Goal: Information Seeking & Learning: Learn about a topic

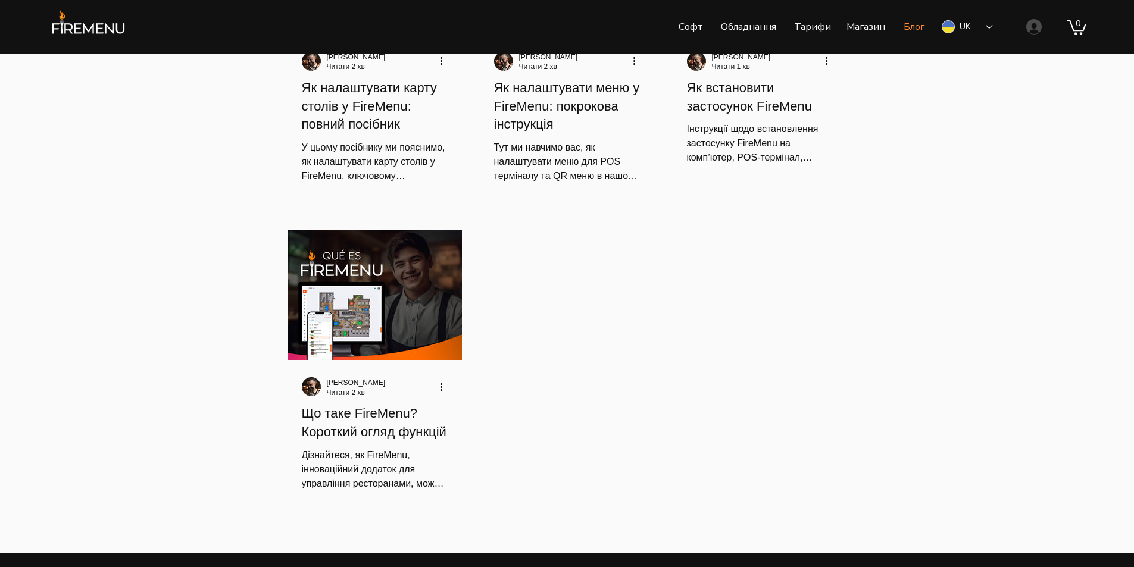
scroll to position [1513, 0]
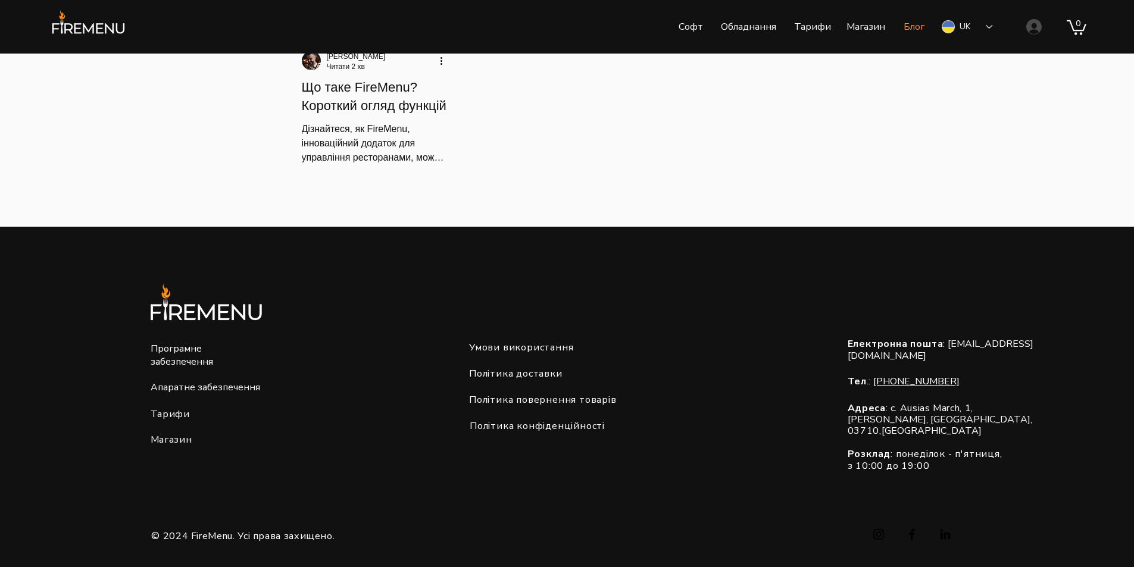
click at [155, 415] on span "Тарифи" at bounding box center [170, 414] width 39 height 13
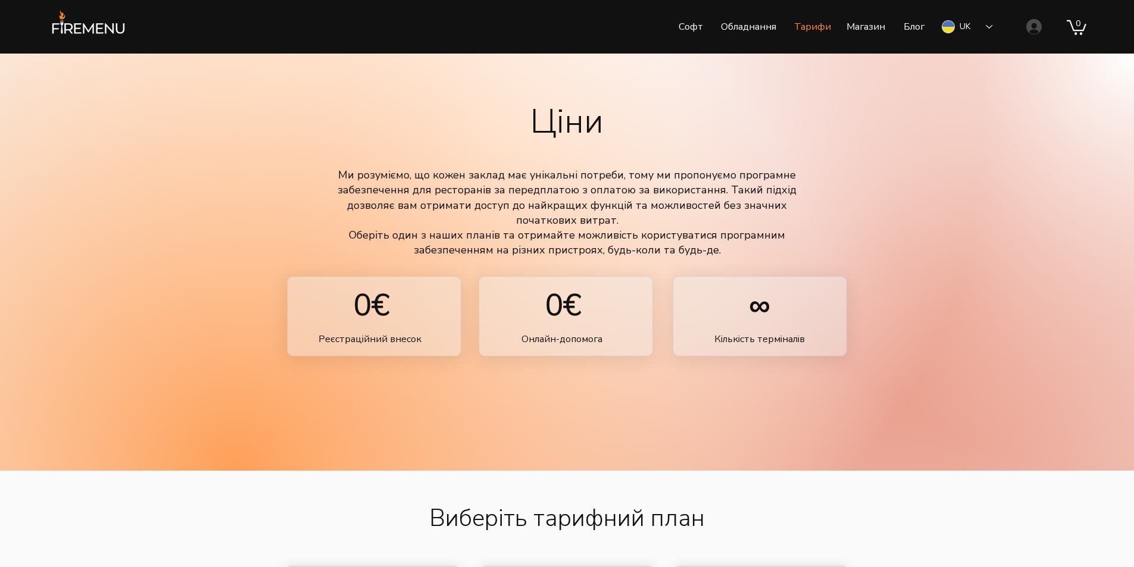
click at [949, 243] on div "main content" at bounding box center [567, 262] width 1134 height 417
click at [101, 26] on img at bounding box center [89, 26] width 82 height 35
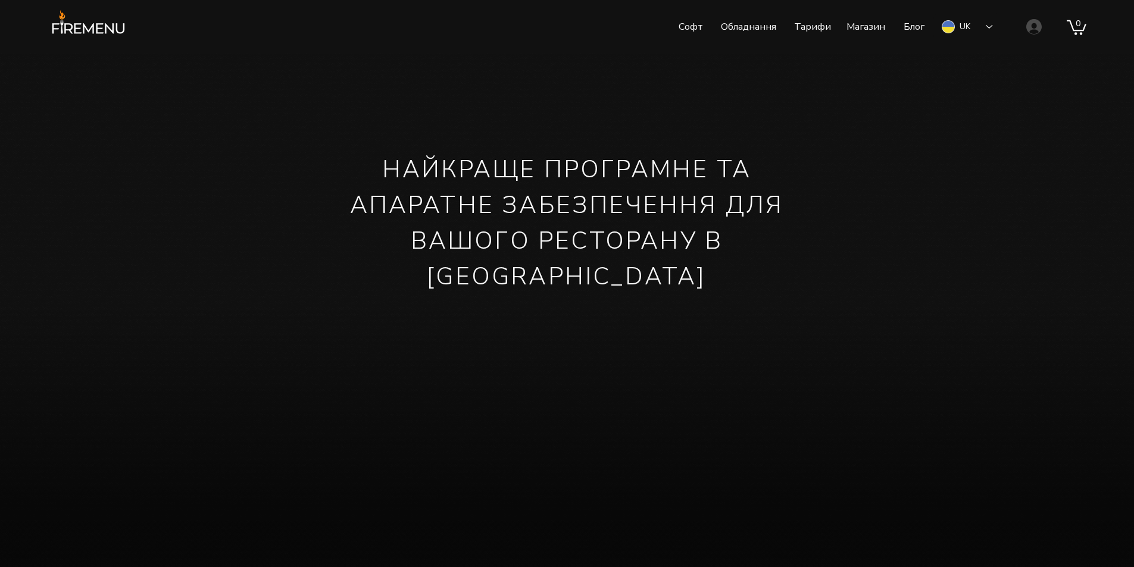
click at [307, 168] on wix-bg-image "main content" at bounding box center [567, 379] width 1134 height 650
drag, startPoint x: 138, startPoint y: 26, endPoint x: 40, endPoint y: 32, distance: 98.4
click at [40, 32] on div "Софт Обладнання [PERSON_NAME] Блог Більше Use tab to navigate through the menu …" at bounding box center [567, 27] width 1134 height 54
